Goal: Information Seeking & Learning: Compare options

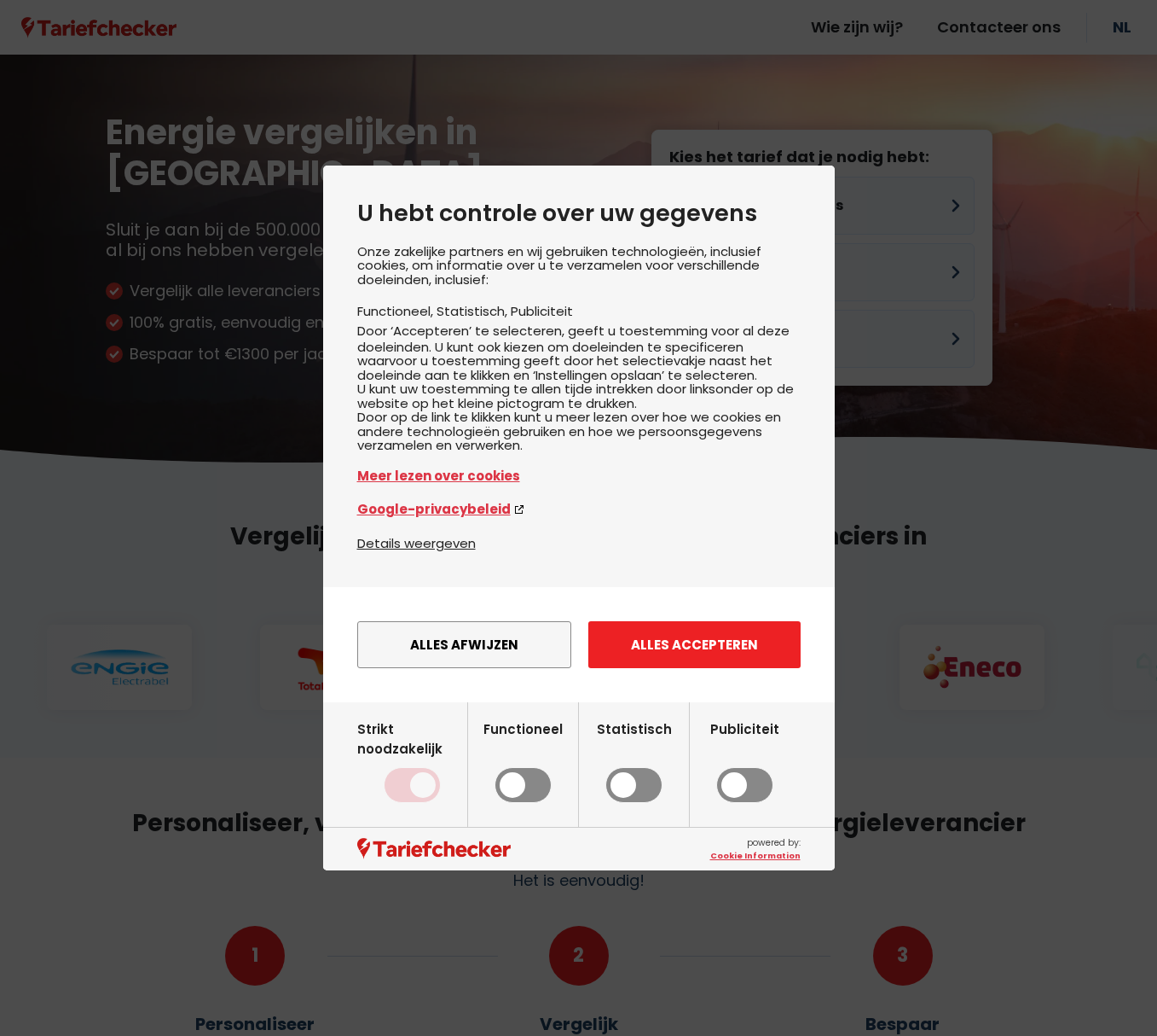
click at [685, 663] on button "Alles accepteren" at bounding box center [695, 645] width 213 height 47
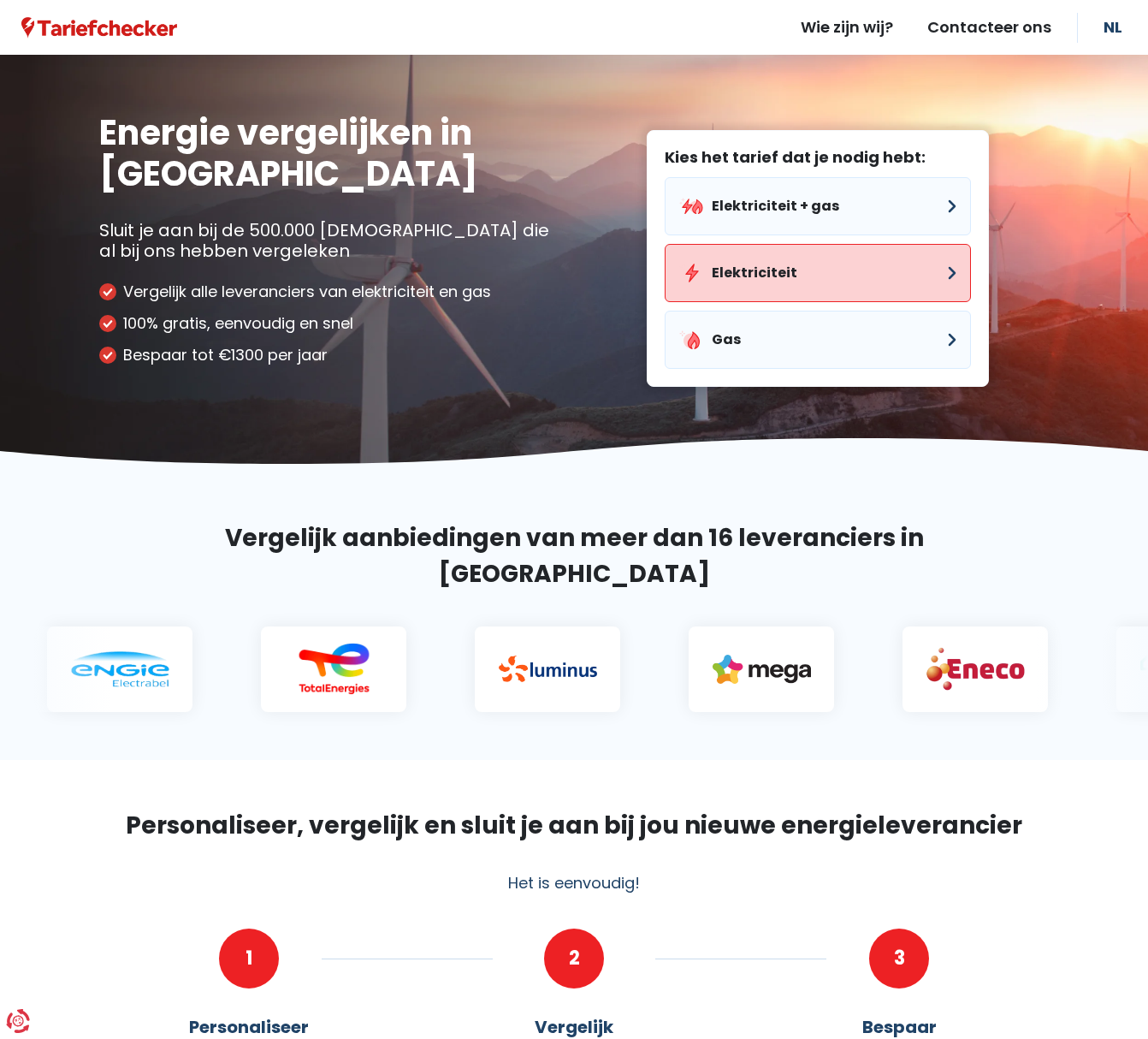
click at [827, 271] on button "Elektriciteit" at bounding box center [818, 273] width 306 height 59
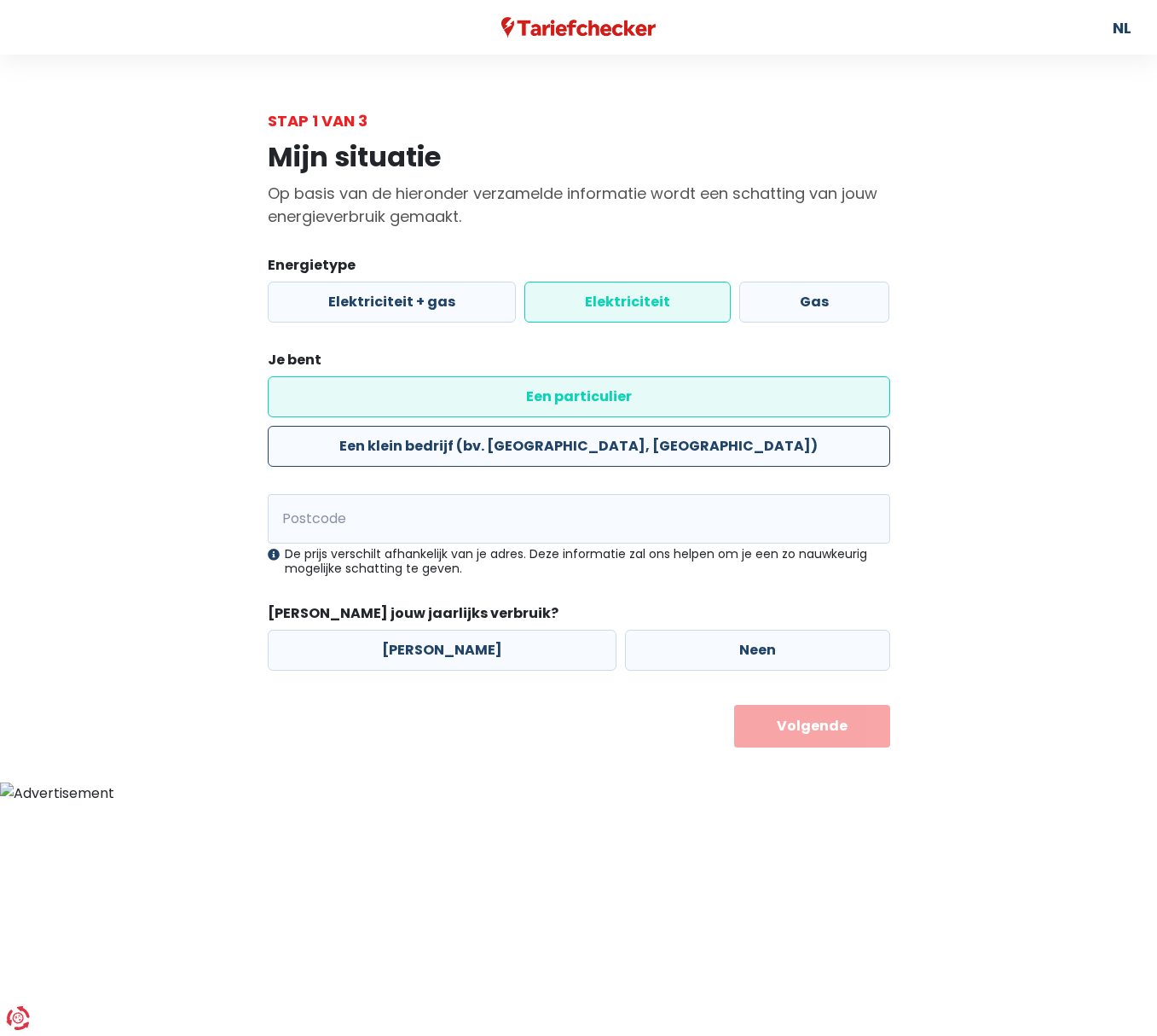
click at [748, 426] on label "Een klein bedrijf (bv. [GEOGRAPHIC_DATA], [GEOGRAPHIC_DATA])" at bounding box center [579, 446] width 623 height 41
click at [748, 426] on input "Een klein bedrijf (bv. [GEOGRAPHIC_DATA], [GEOGRAPHIC_DATA])" at bounding box center [579, 446] width 623 height 41
radio input "true"
radio input "false"
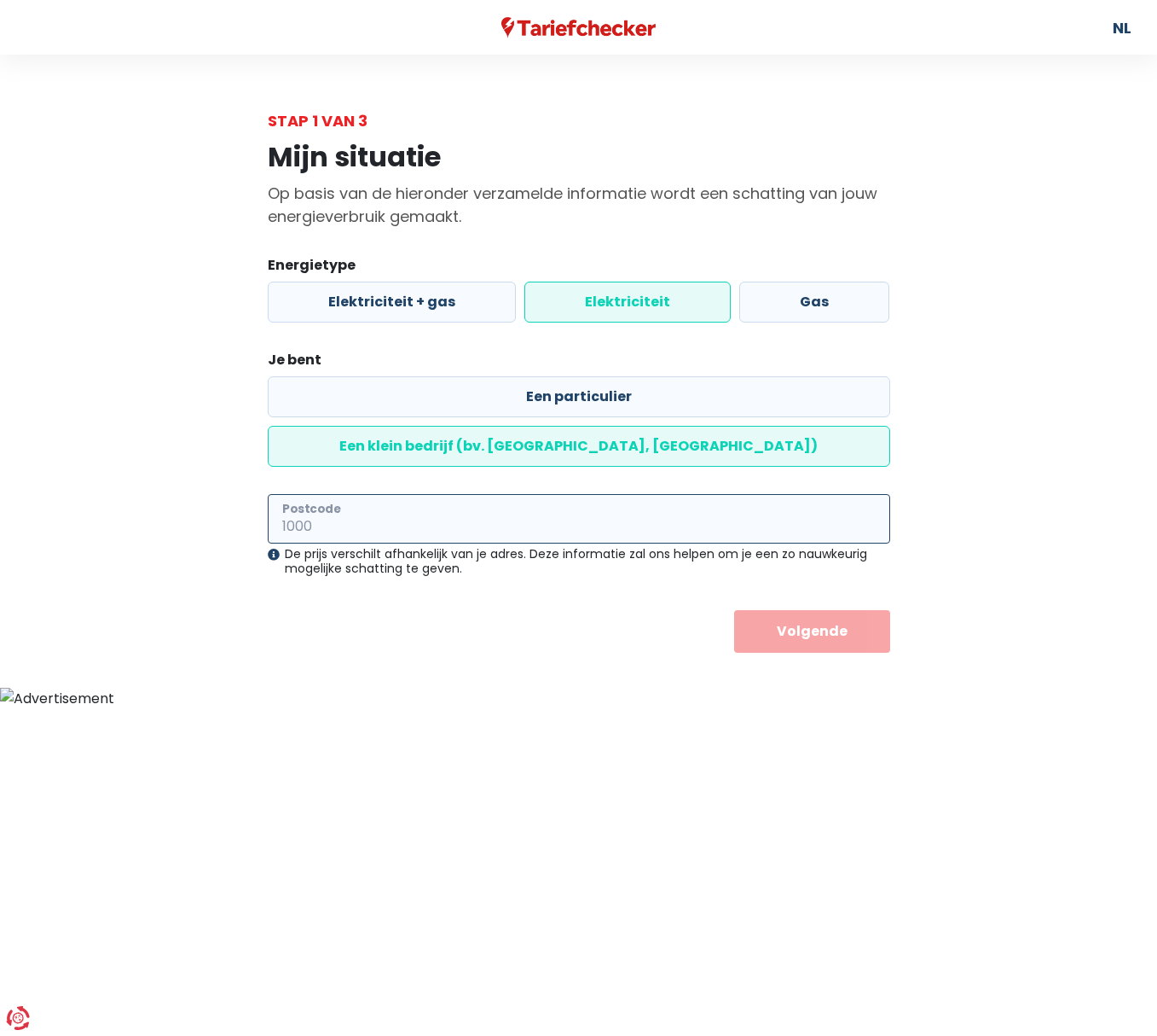
click at [587, 494] on input "Postcode" at bounding box center [579, 518] width 623 height 49
type input "2470"
click at [855, 610] on button "Volgende" at bounding box center [812, 631] width 156 height 43
select select
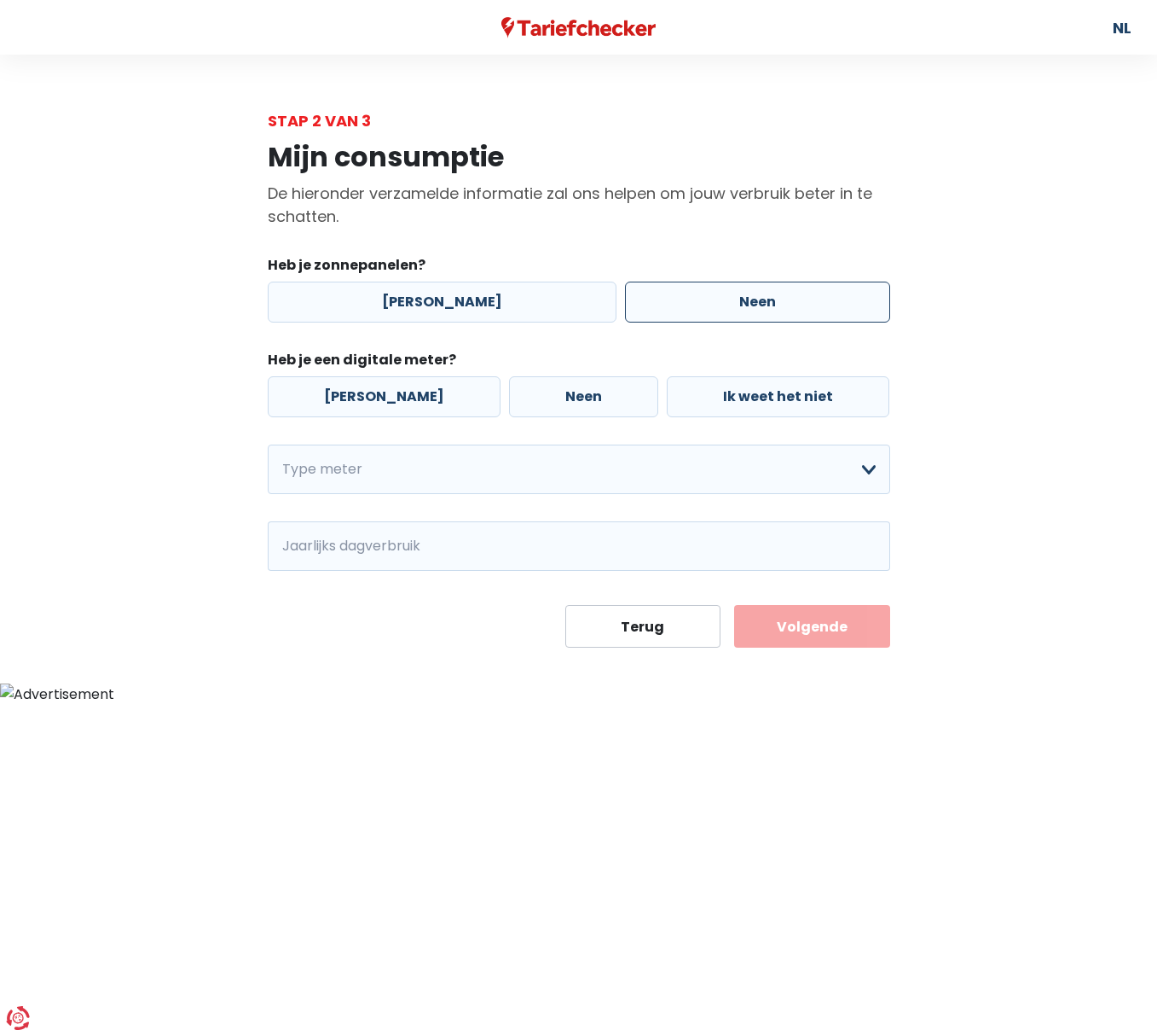
click at [700, 301] on label "Neen" at bounding box center [758, 303] width 266 height 41
click at [700, 301] on input "Neen" at bounding box center [758, 303] width 266 height 41
radio input "true"
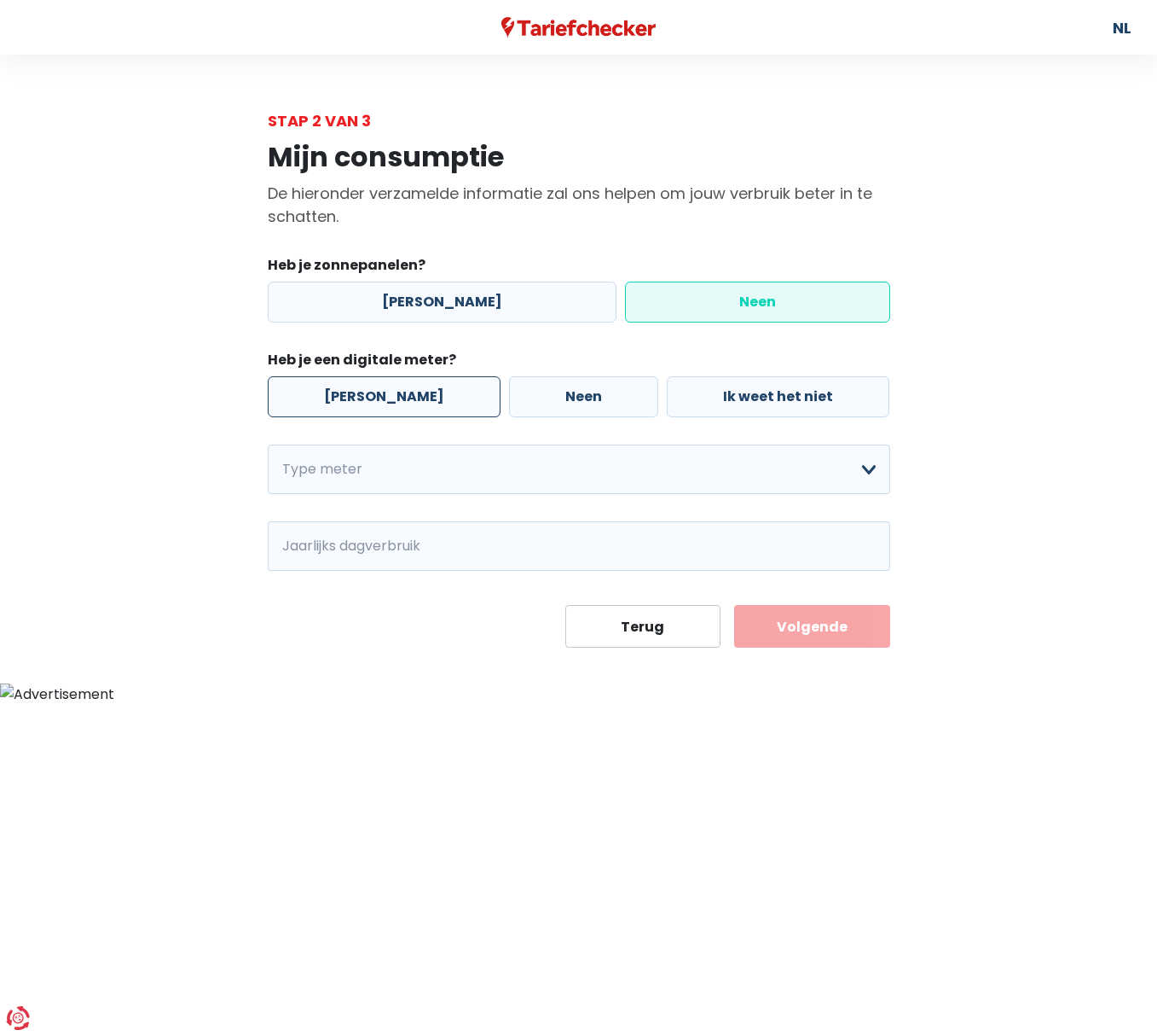
drag, startPoint x: 366, startPoint y: 397, endPoint x: 377, endPoint y: 396, distance: 11.0
click at [366, 397] on label "[PERSON_NAME]" at bounding box center [383, 397] width 232 height 41
click at [366, 397] on input "[PERSON_NAME]" at bounding box center [383, 397] width 232 height 41
radio input "true"
select select "day_night_bi_hourly"
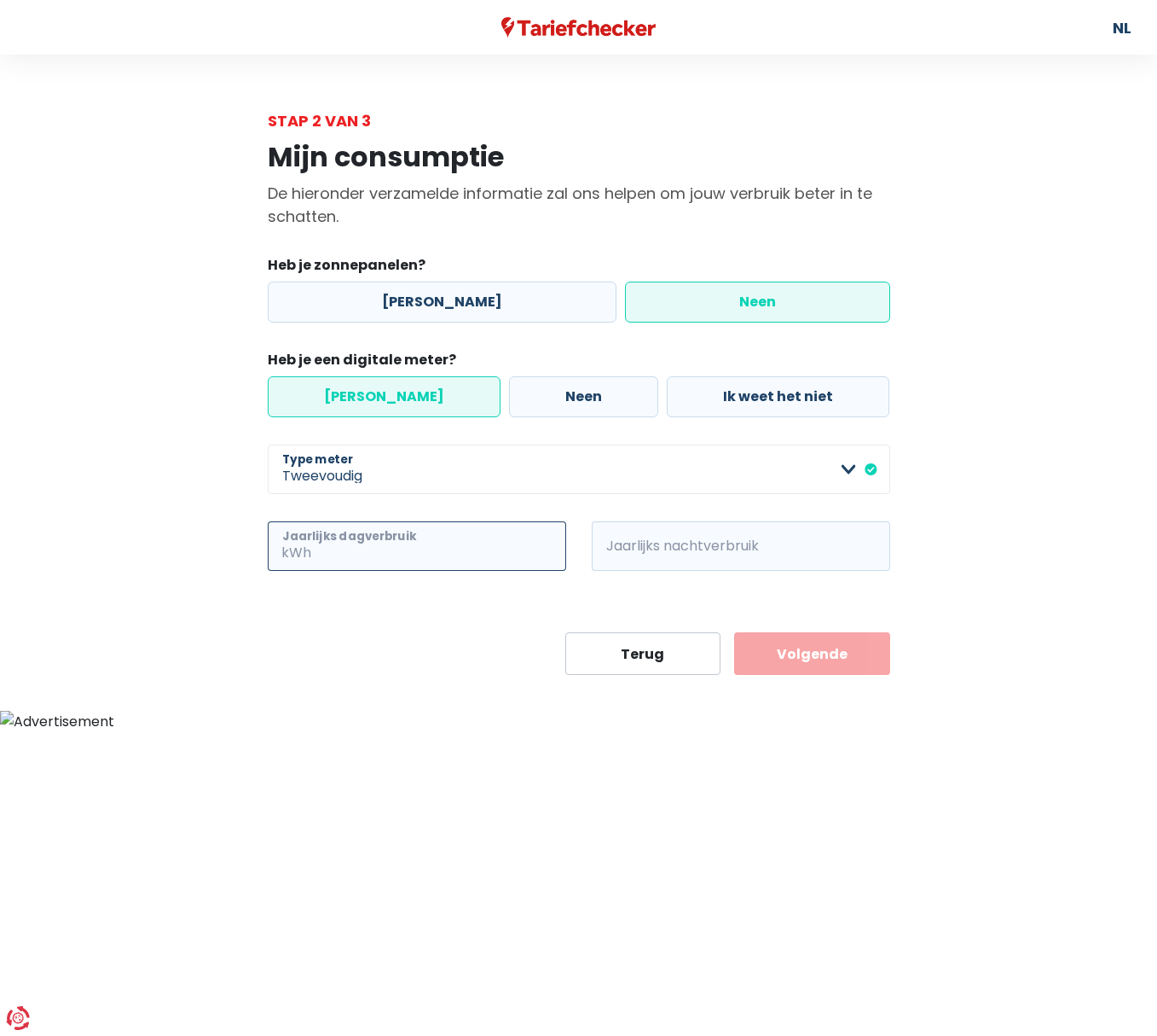
click at [434, 542] on input "Jaarlijks dagverbruik" at bounding box center [441, 546] width 251 height 49
type input "2"
type input "4000"
click at [748, 585] on div "kWh Jaarlijks nachtverbruik" at bounding box center [741, 560] width 324 height 77
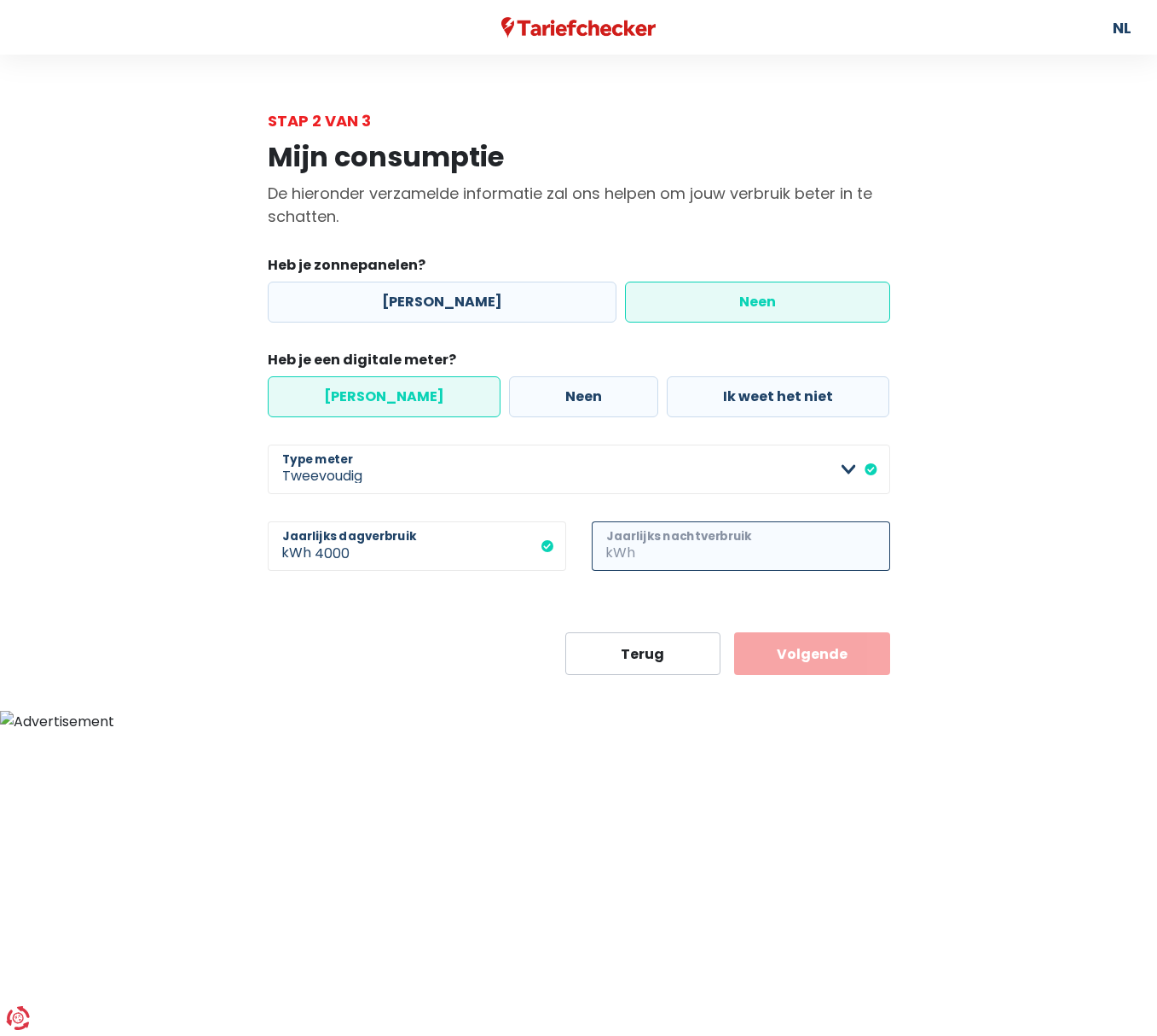
click at [744, 563] on input "Jaarlijks nachtverbruik" at bounding box center [765, 546] width 251 height 49
type input "4000"
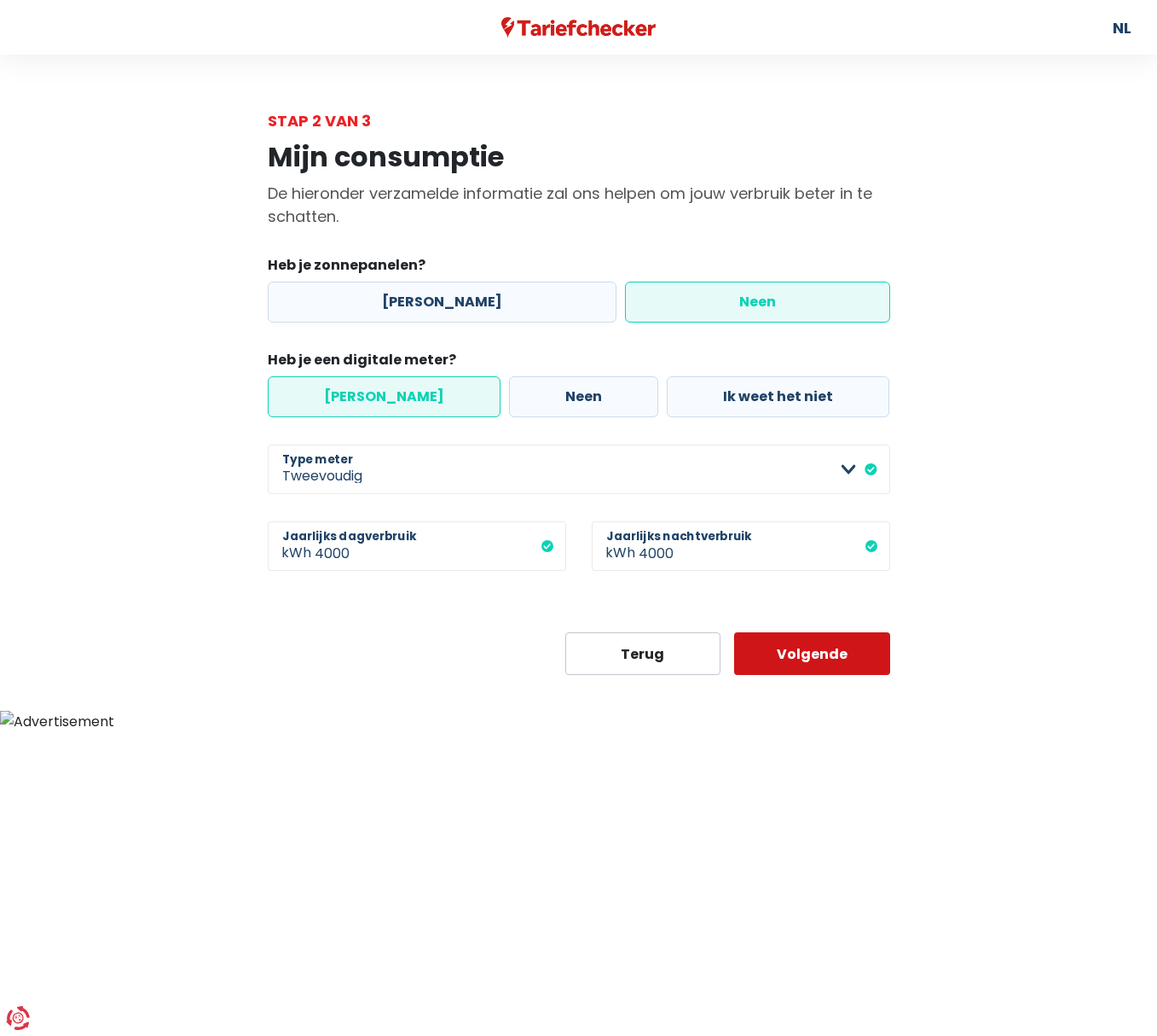
click at [853, 647] on button "Volgende" at bounding box center [812, 654] width 156 height 43
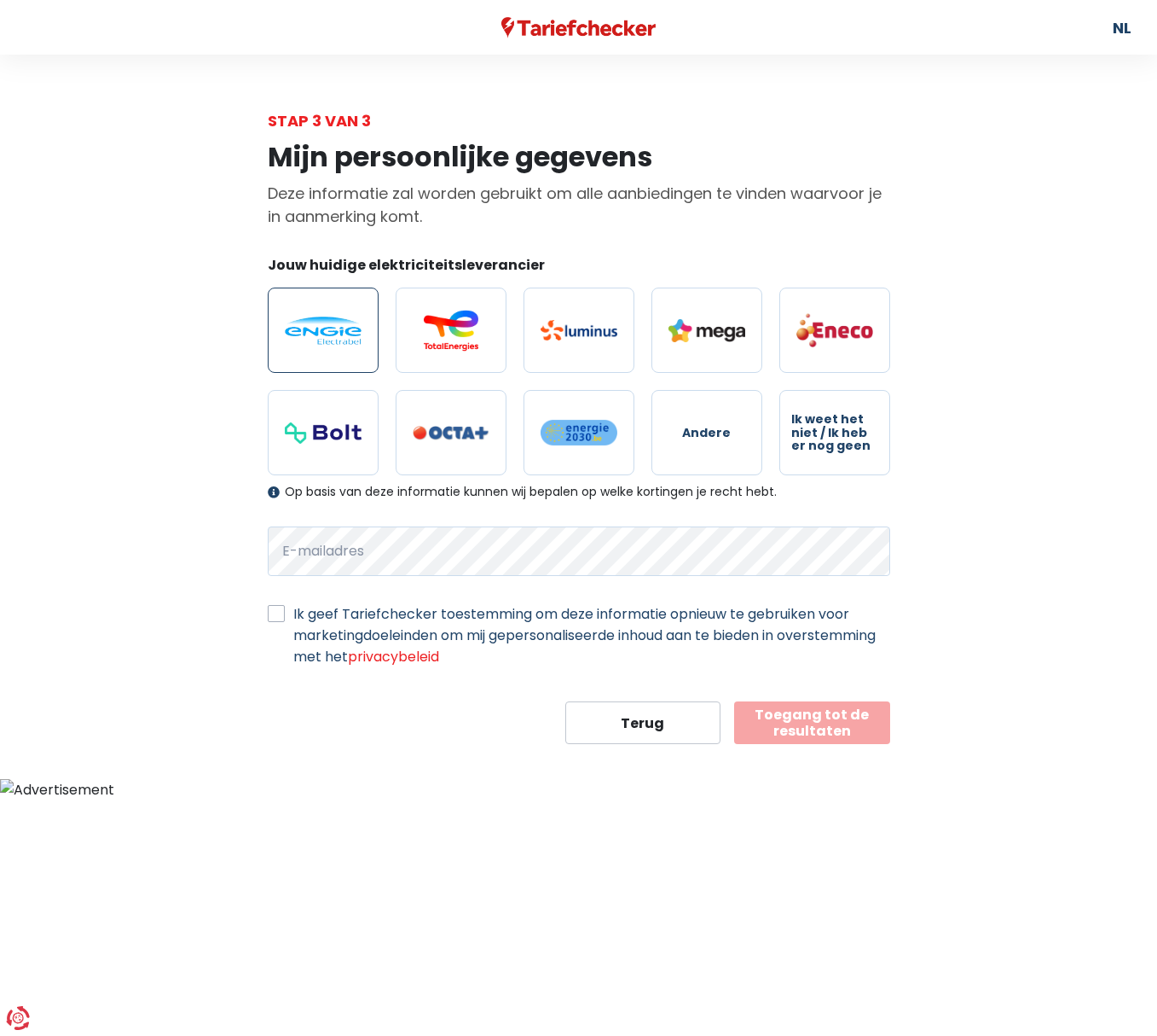
click at [316, 315] on label at bounding box center [323, 329] width 111 height 85
click at [316, 315] on input "radio" at bounding box center [323, 329] width 111 height 85
radio input "true"
click at [814, 730] on button "Toegang tot de resultaten" at bounding box center [812, 723] width 156 height 43
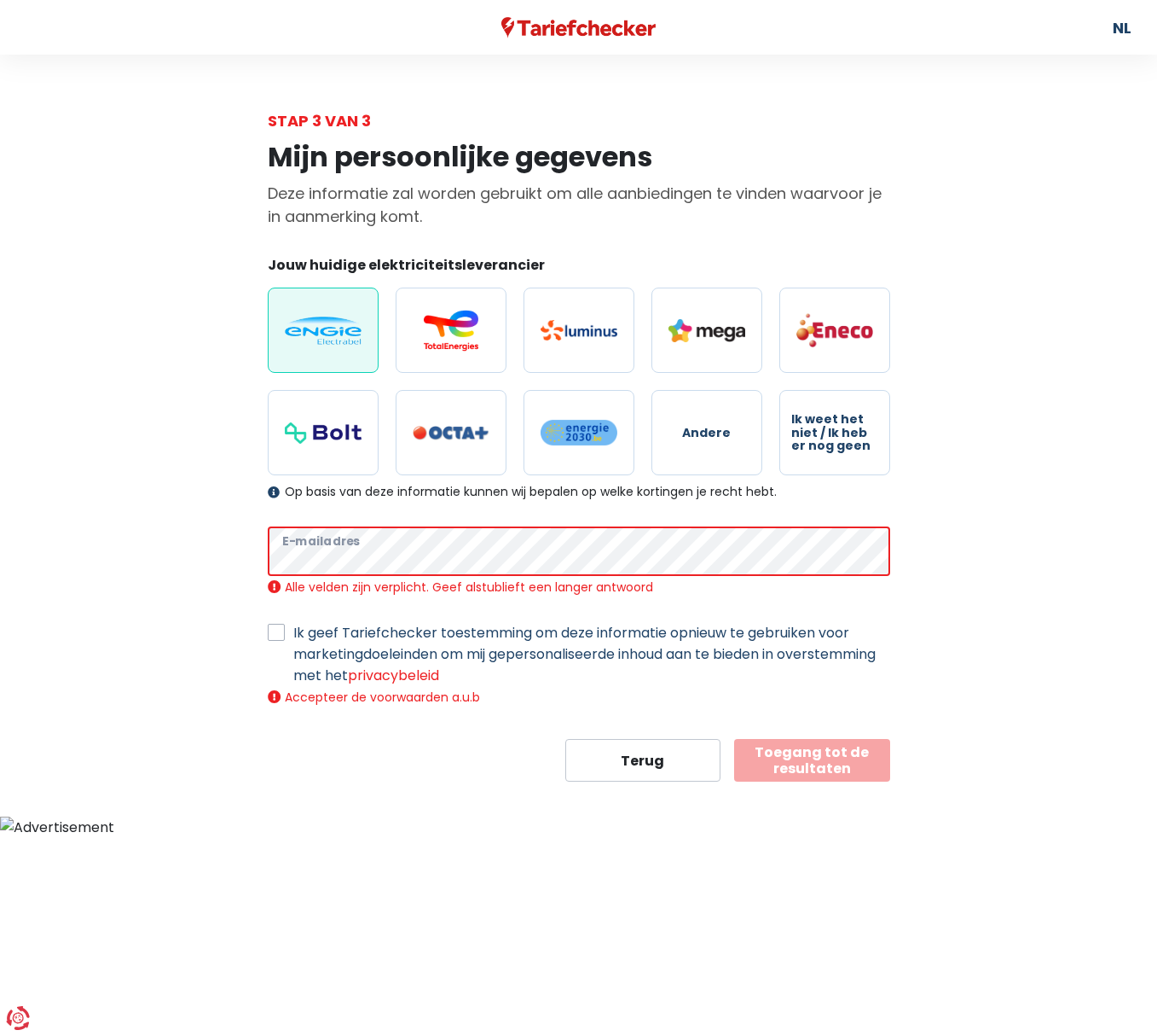
select select "day_night_bi_hourly"
